Goal: Task Accomplishment & Management: Manage account settings

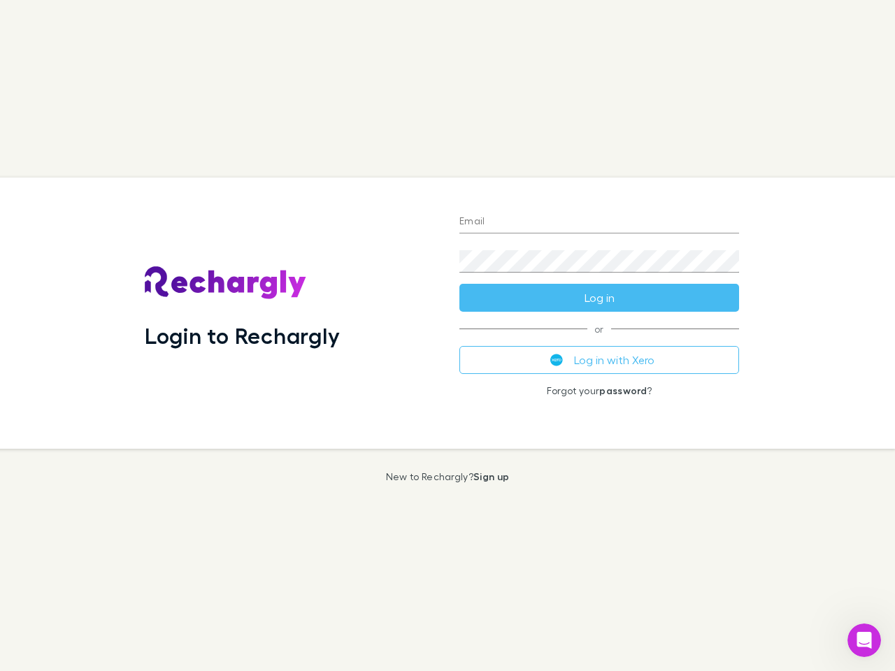
click at [448, 336] on div "Login to Rechargly" at bounding box center [291, 313] width 315 height 271
click at [599, 222] on input "Email" at bounding box center [599, 222] width 280 height 22
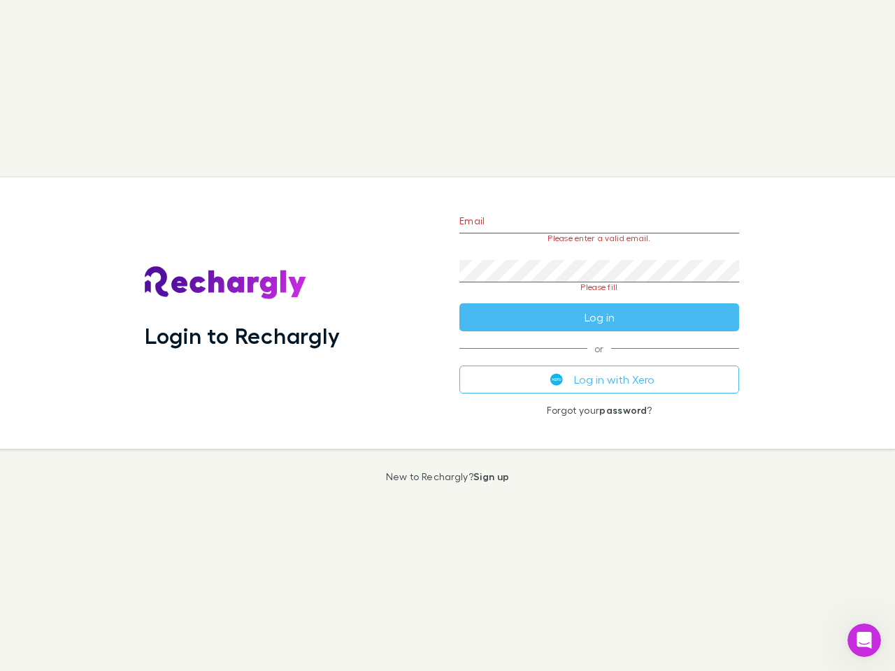
click at [599, 298] on form "Email Please enter a valid email. Password Please fill Log in" at bounding box center [599, 265] width 280 height 131
click at [599, 360] on div "Email Please enter a valid email. Password Please fill Log in or Log in with Xe…" at bounding box center [599, 313] width 302 height 271
